Goal: Transaction & Acquisition: Download file/media

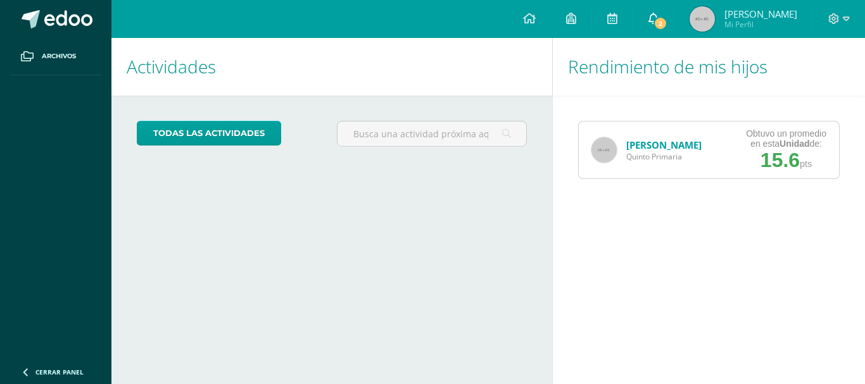
click at [666, 24] on span "2" at bounding box center [660, 23] width 14 height 14
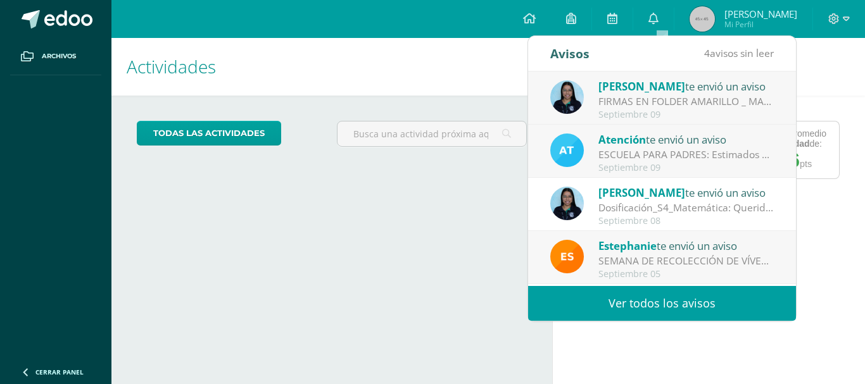
click at [635, 103] on div "FIRMAS EN FOLDER AMARILLO _ MATEMÁTICA: Estimados padres de familia, les solici…" at bounding box center [686, 101] width 176 height 15
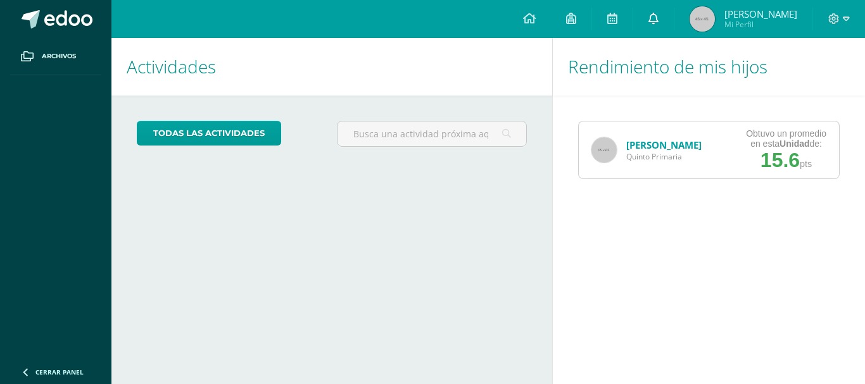
click at [654, 20] on link at bounding box center [653, 19] width 41 height 38
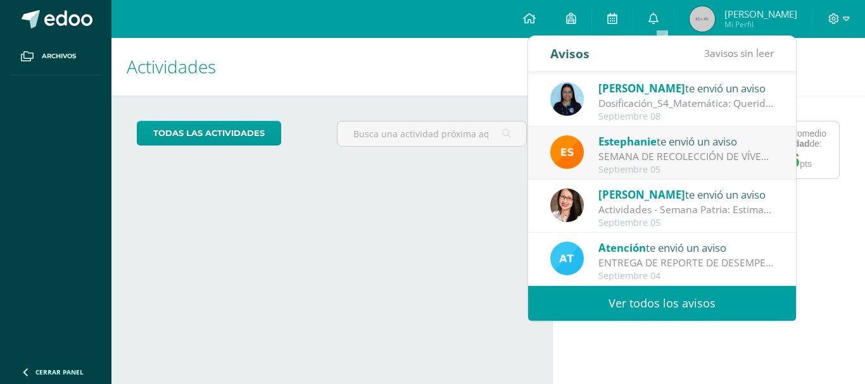
scroll to position [127, 0]
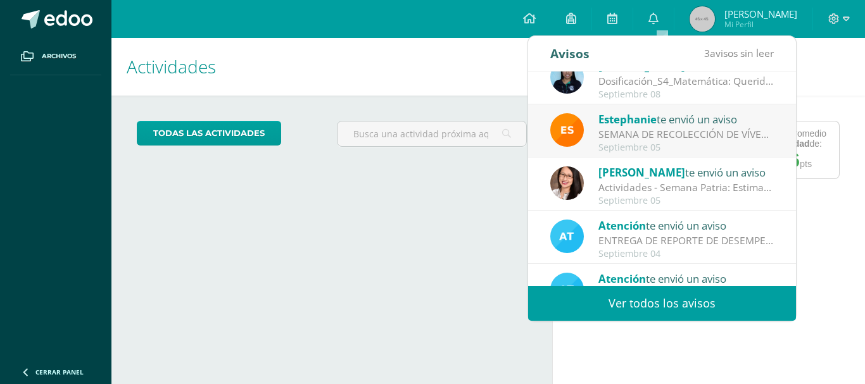
click at [651, 196] on div "Septiembre 05" at bounding box center [686, 201] width 176 height 11
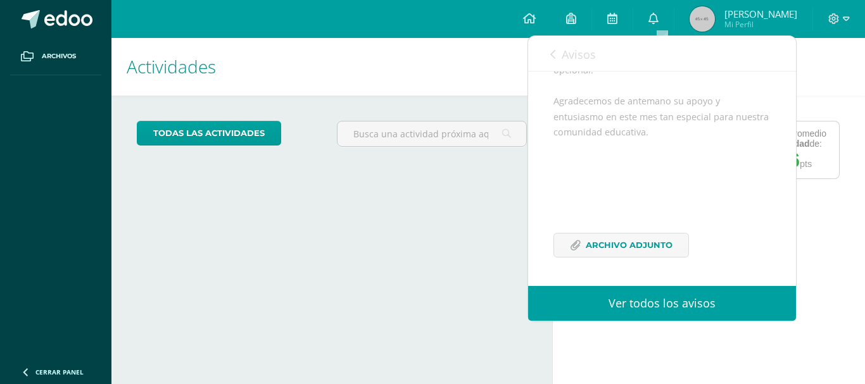
scroll to position [278, 0]
click at [613, 244] on span "Archivo Adjunto" at bounding box center [628, 245] width 87 height 23
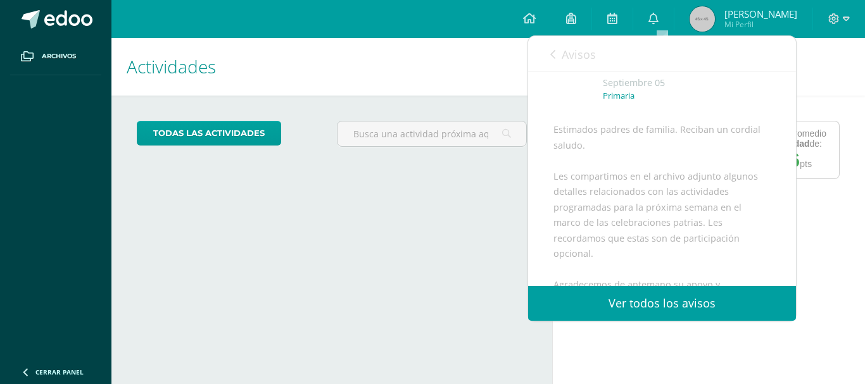
scroll to position [0, 0]
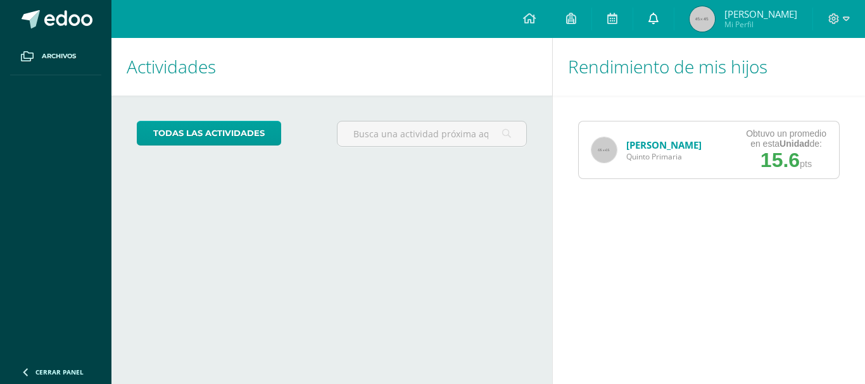
click at [658, 16] on icon at bounding box center [653, 18] width 10 height 11
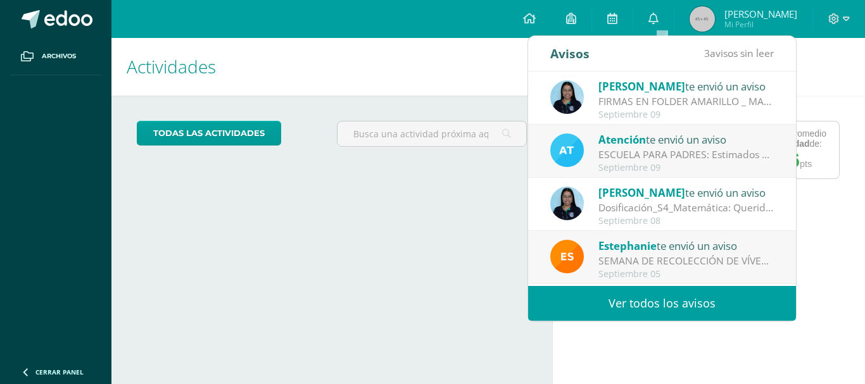
click at [673, 156] on div "ESCUELA PARA PADRES: Estimados padres de familia. Les compartimos información s…" at bounding box center [686, 154] width 176 height 15
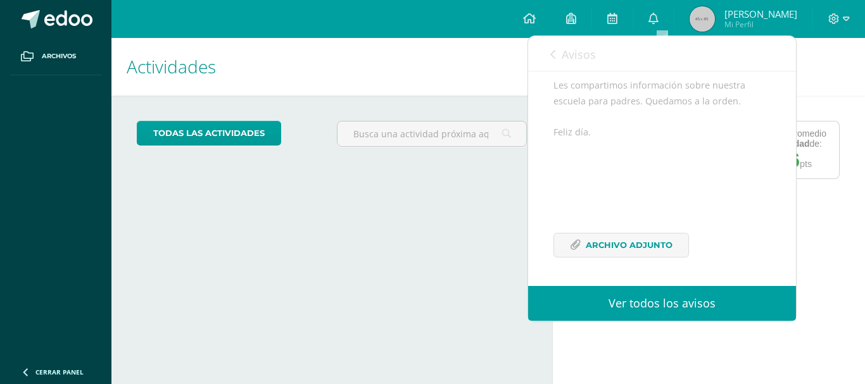
scroll to position [170, 0]
click at [659, 247] on span "Archivo Adjunto" at bounding box center [628, 245] width 87 height 23
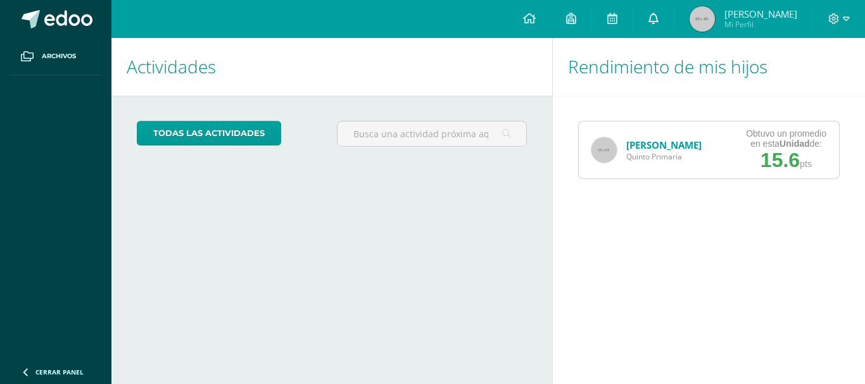
click at [658, 20] on icon at bounding box center [653, 18] width 10 height 11
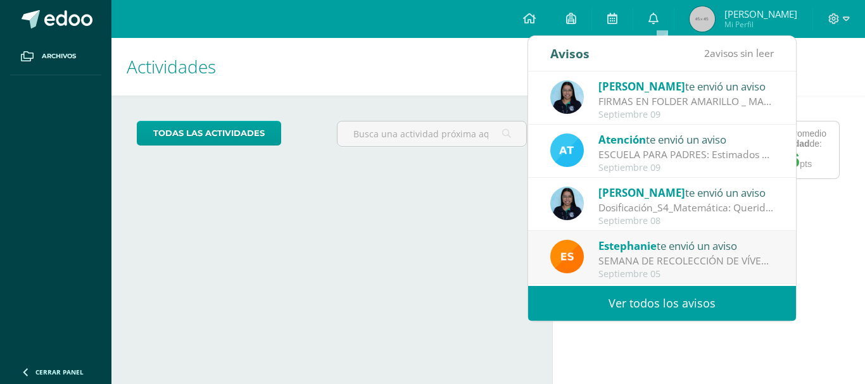
click at [671, 213] on div "Dosificación_S4_Matemática: Queridos padres de familia y estudiantes, les compa…" at bounding box center [686, 208] width 176 height 15
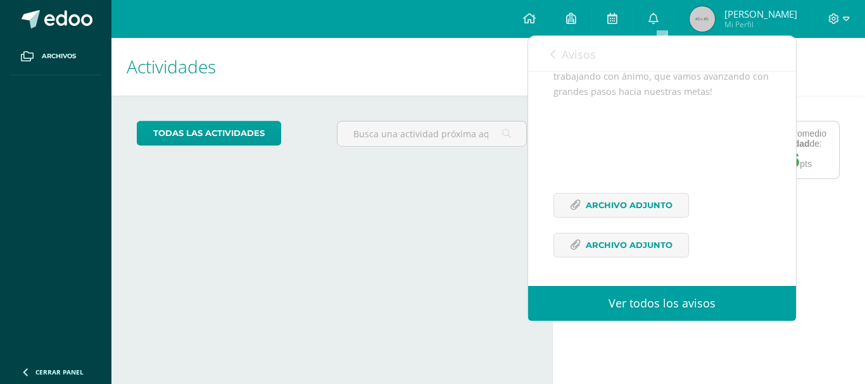
scroll to position [253, 0]
click at [617, 210] on span "Archivo Adjunto" at bounding box center [628, 205] width 87 height 23
click at [616, 248] on span "Archivo Adjunto" at bounding box center [628, 245] width 87 height 23
